Goal: Task Accomplishment & Management: Manage account settings

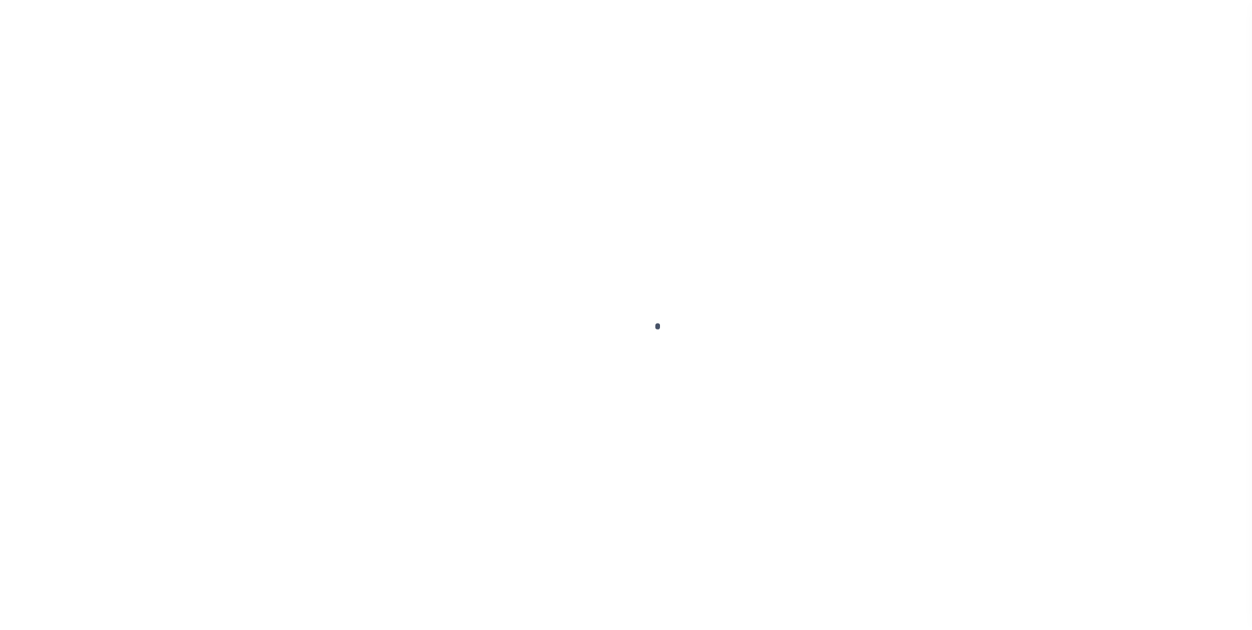
scroll to position [13, 0]
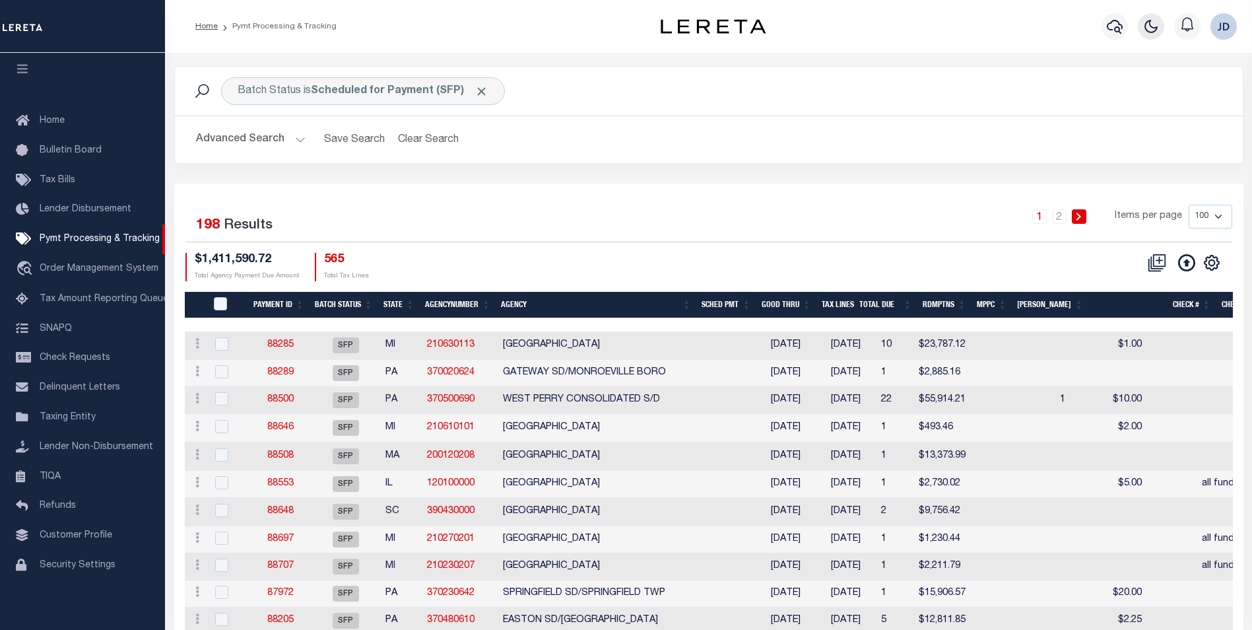
click at [1144, 22] on icon "button" at bounding box center [1151, 26] width 16 height 16
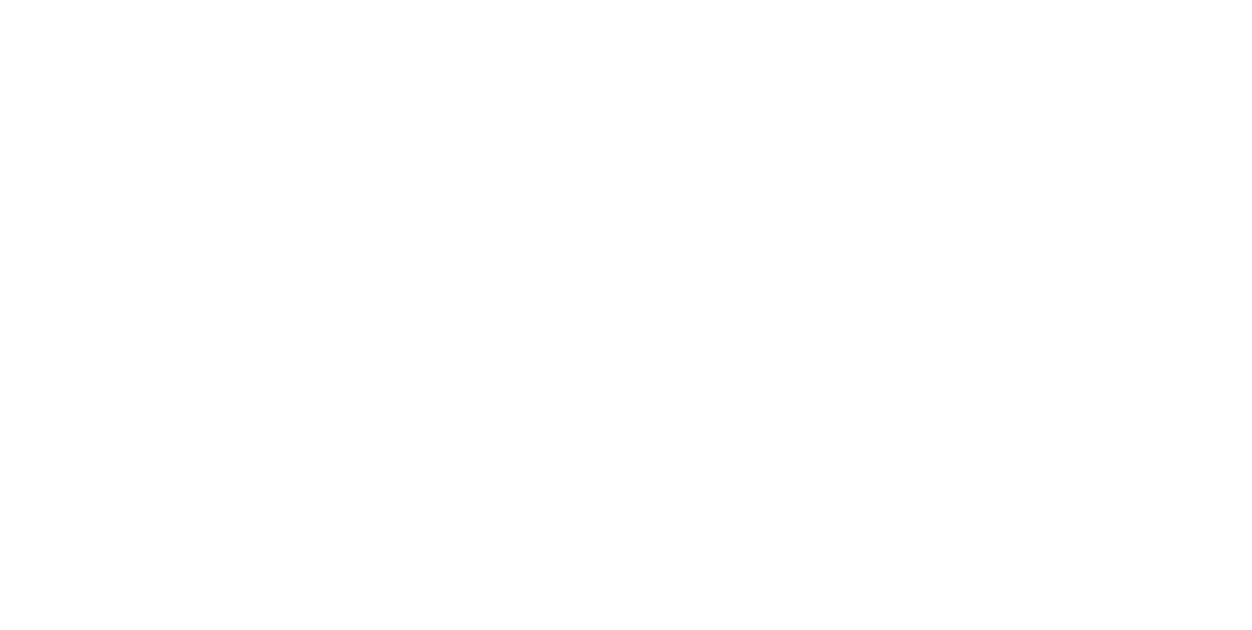
scroll to position [0, 0]
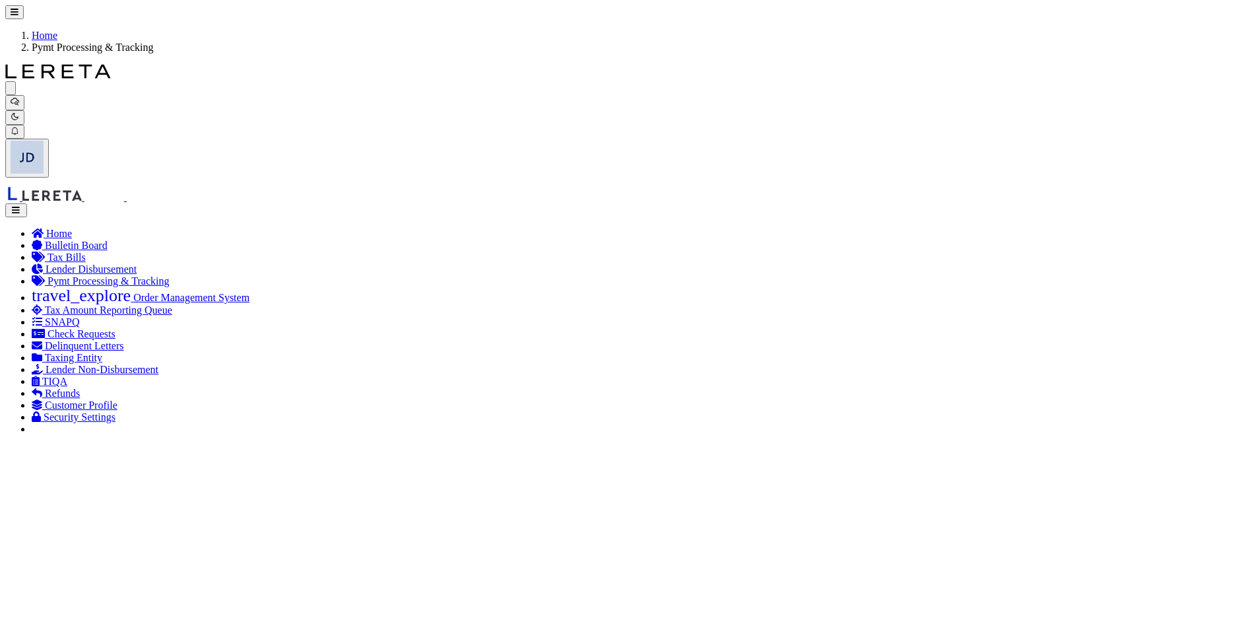
drag, startPoint x: 98, startPoint y: 342, endPoint x: 100, endPoint y: 333, distance: 8.8
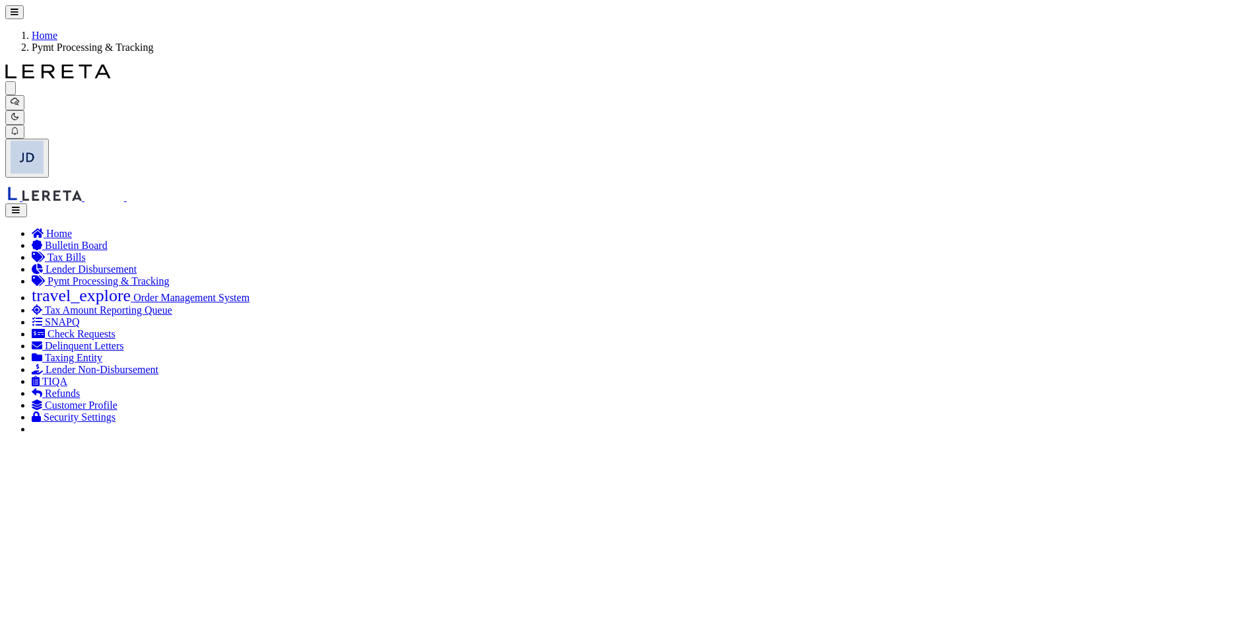
checkbox input "false"
click at [32, 228] on icon at bounding box center [38, 233] width 12 height 11
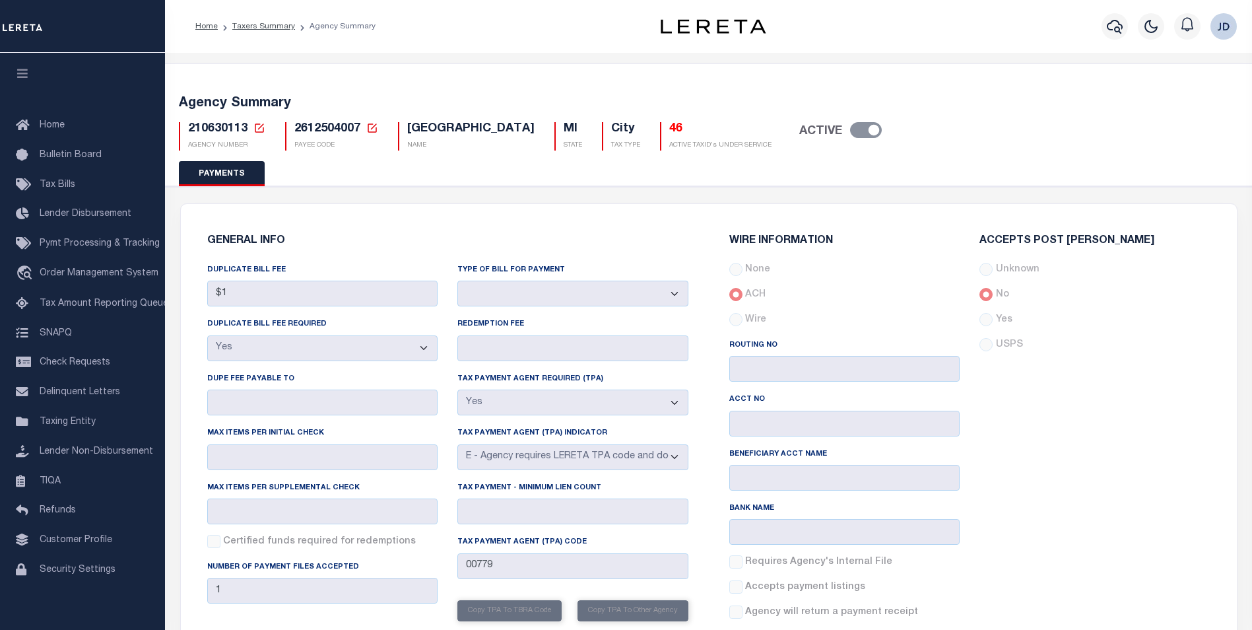
select select "true"
select select "5"
